Goal: Task Accomplishment & Management: Manage account settings

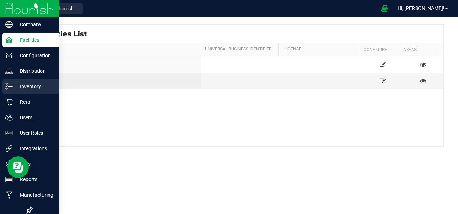
click at [28, 84] on p "Inventory" at bounding box center [34, 86] width 43 height 9
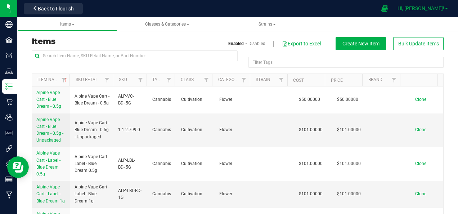
click at [446, 8] on link "Hi, [PERSON_NAME]!" at bounding box center [422, 9] width 56 height 8
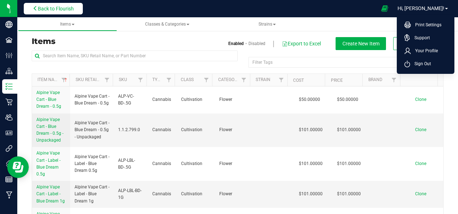
click at [55, 7] on span "Back to Flourish" at bounding box center [56, 9] width 36 height 6
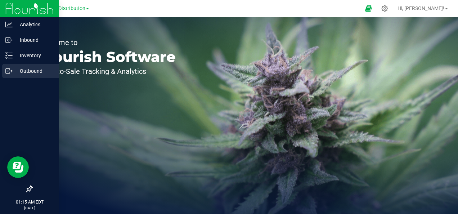
click at [30, 71] on p "Outbound" at bounding box center [34, 71] width 43 height 9
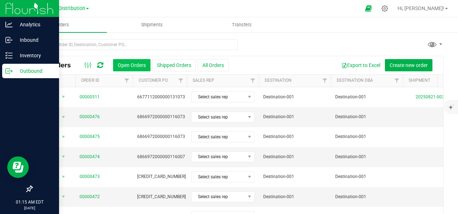
click at [138, 63] on button "Open Orders" at bounding box center [131, 65] width 37 height 12
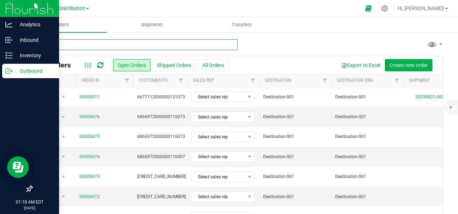
click at [64, 45] on input "text" at bounding box center [135, 44] width 206 height 11
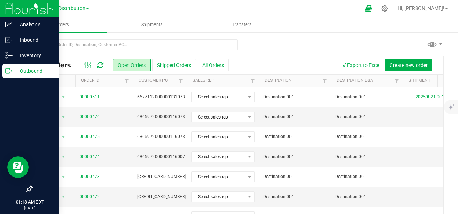
click at [102, 66] on icon at bounding box center [100, 65] width 6 height 7
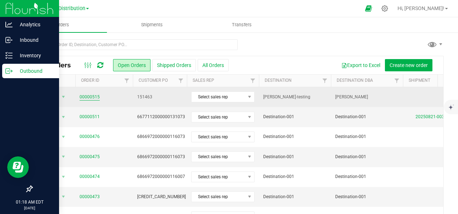
click at [88, 94] on link "00000515" at bounding box center [90, 97] width 20 height 7
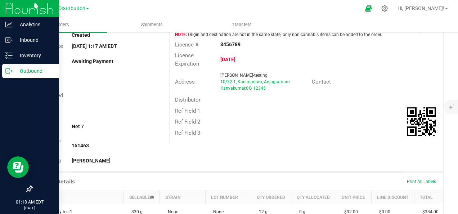
scroll to position [72, 0]
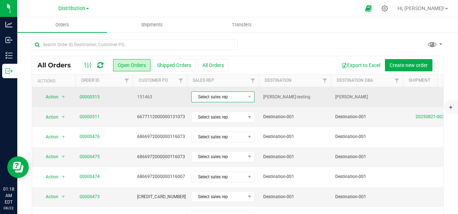
click at [240, 97] on span "Select sales rep" at bounding box center [218, 97] width 54 height 10
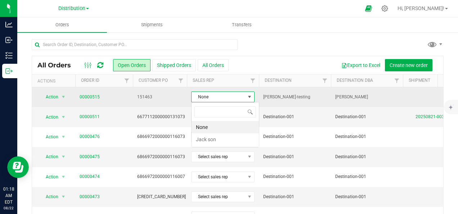
scroll to position [10, 63]
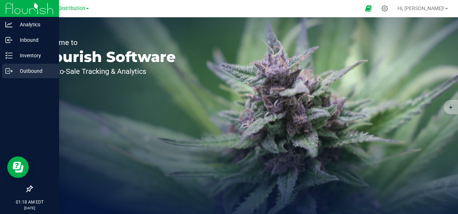
click at [40, 70] on p "Outbound" at bounding box center [34, 71] width 43 height 9
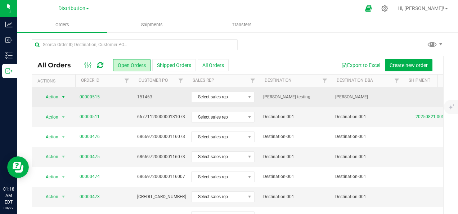
click at [67, 94] on span "select" at bounding box center [63, 97] width 9 height 10
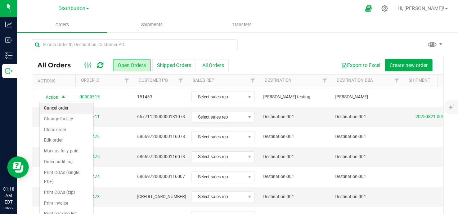
click at [64, 107] on li "Cancel order" at bounding box center [67, 108] width 54 height 11
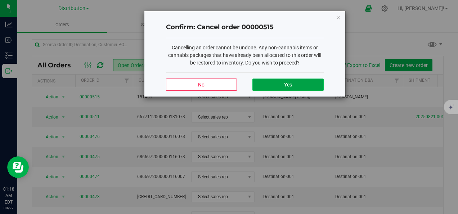
click at [275, 80] on button "Yes" at bounding box center [287, 84] width 71 height 12
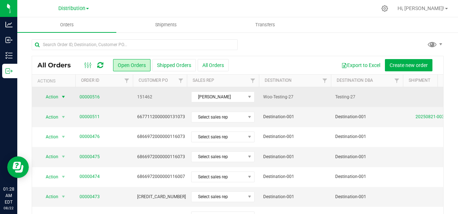
click at [63, 94] on span "select" at bounding box center [63, 97] width 6 height 6
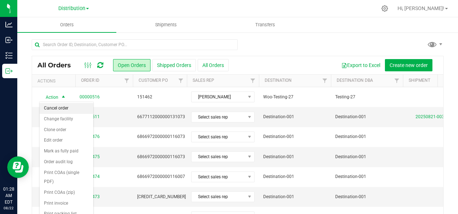
click at [63, 107] on li "Cancel order" at bounding box center [67, 108] width 54 height 11
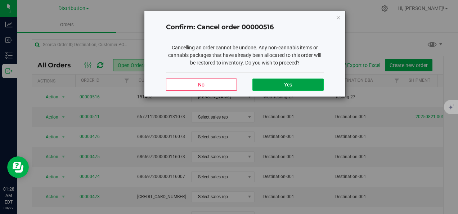
click at [302, 81] on button "Yes" at bounding box center [287, 84] width 71 height 12
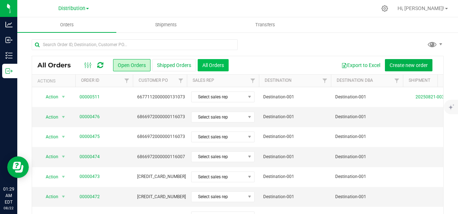
click at [212, 65] on button "All Orders" at bounding box center [213, 65] width 31 height 12
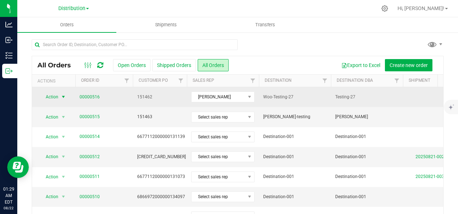
click at [61, 96] on span "select" at bounding box center [63, 97] width 6 height 6
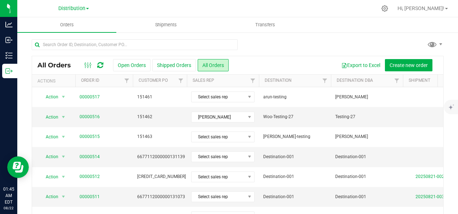
click at [274, 40] on div at bounding box center [238, 47] width 412 height 17
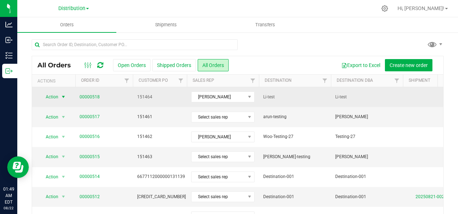
click at [65, 96] on span "select" at bounding box center [63, 97] width 6 height 6
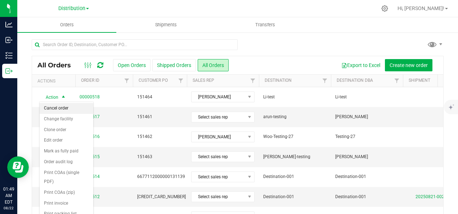
click at [63, 107] on li "Cancel order" at bounding box center [67, 108] width 54 height 11
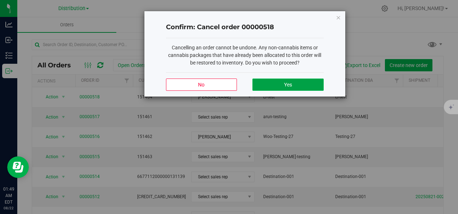
click at [283, 85] on button "Yes" at bounding box center [287, 84] width 71 height 12
